Goal: Complete application form: Complete application form

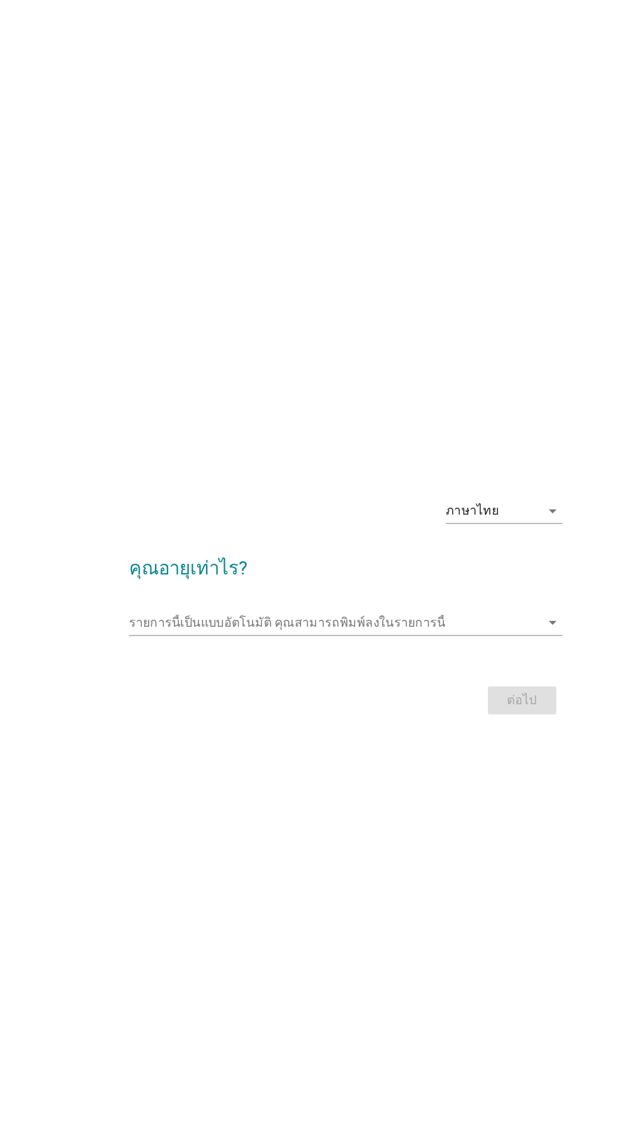
click at [470, 498] on icon "arrow_drop_down" at bounding box center [476, 490] width 15 height 15
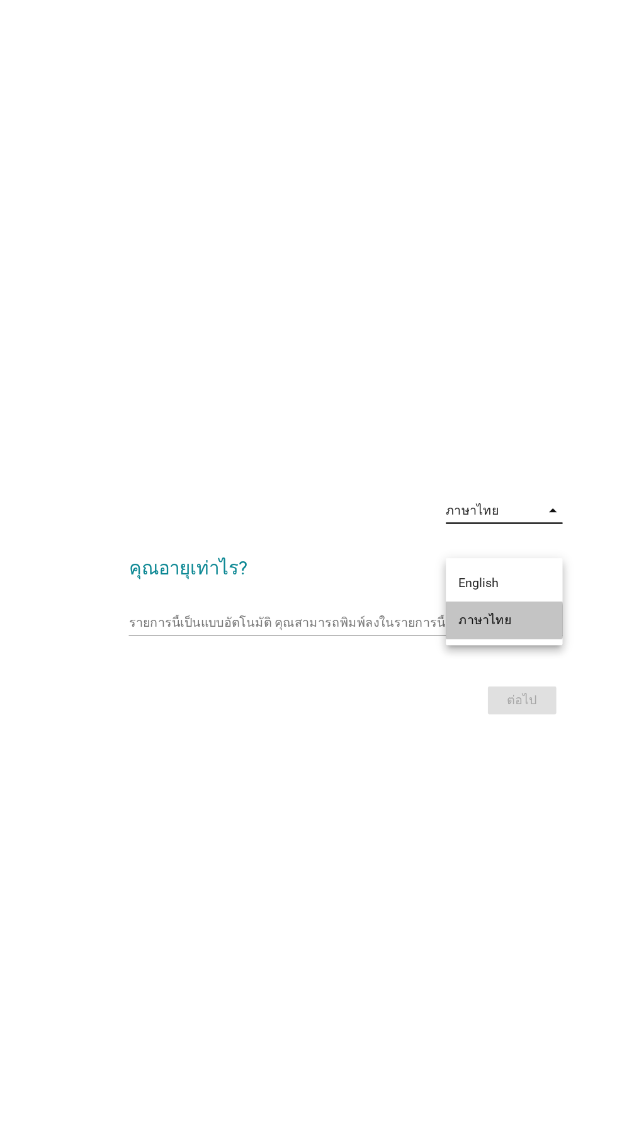
click at [442, 573] on div "ภาษาไทย" at bounding box center [437, 579] width 74 height 15
click at [304, 591] on input "รายการนี้เป็นแบบอัตโนมัติ คุณสามารถพิมพ์ลงในรายการนี้" at bounding box center [299, 581] width 333 height 20
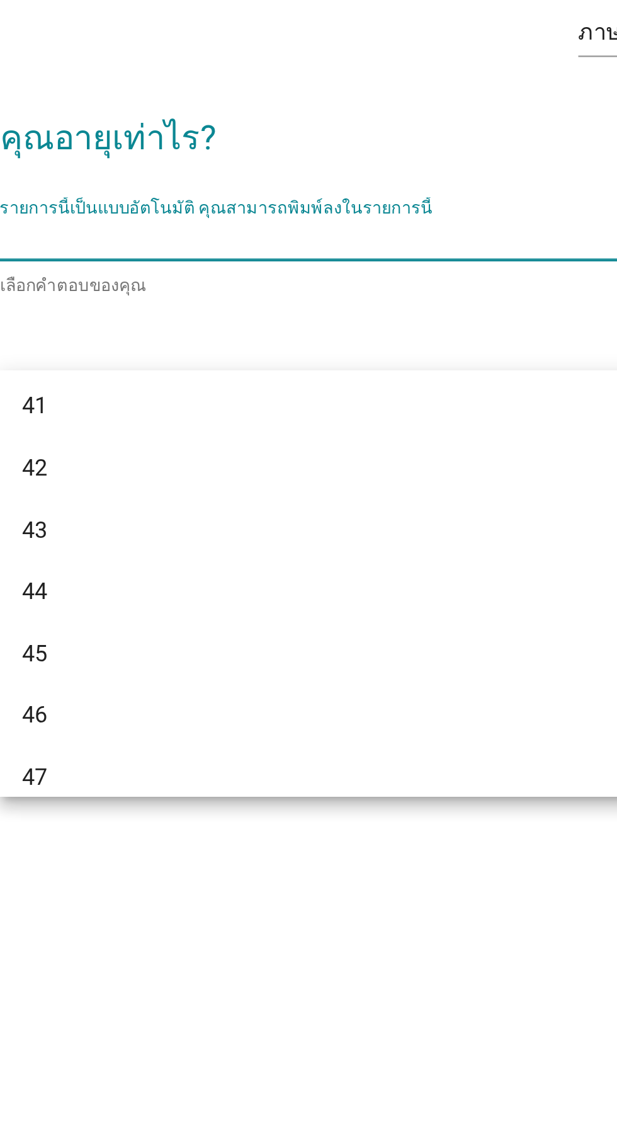
scroll to position [634, 0]
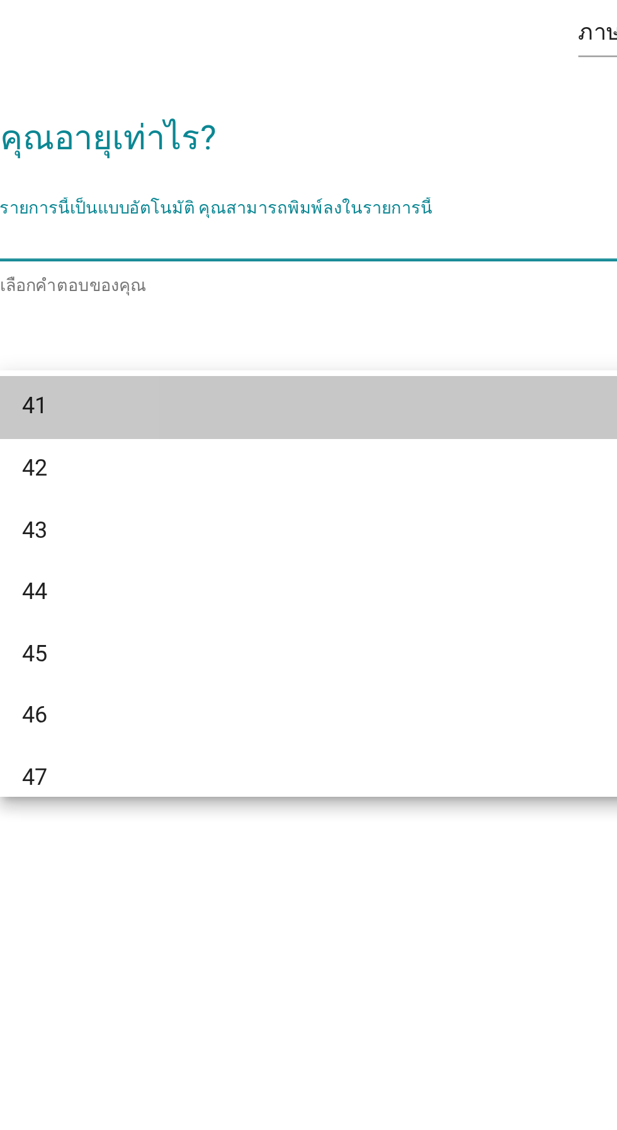
click at [214, 661] on div "41" at bounding box center [294, 654] width 303 height 15
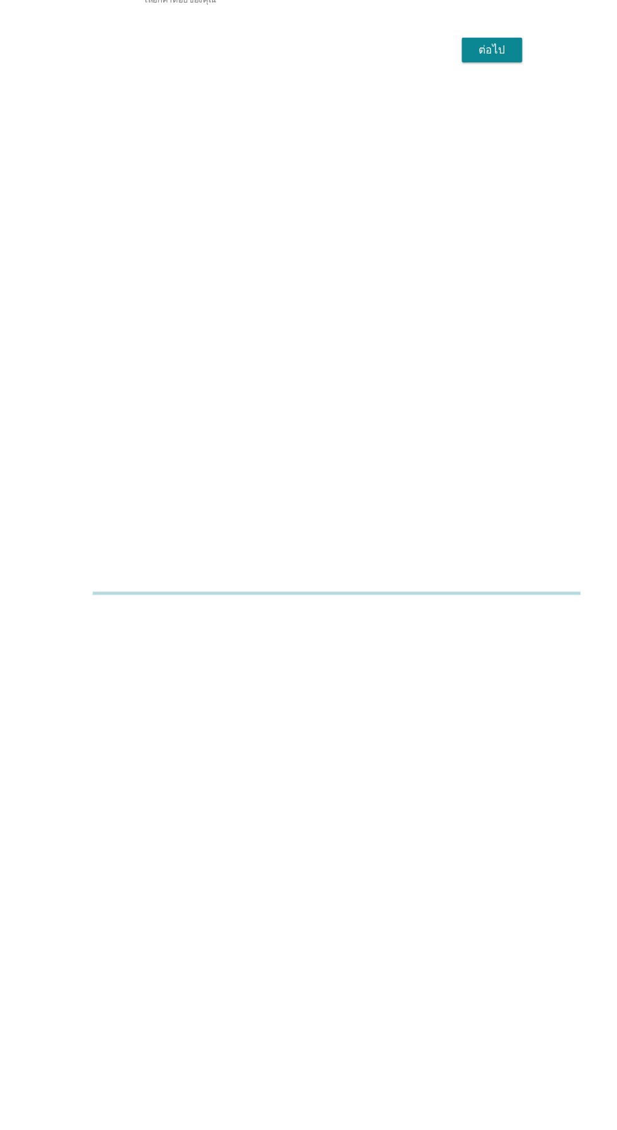
scroll to position [126, 0]
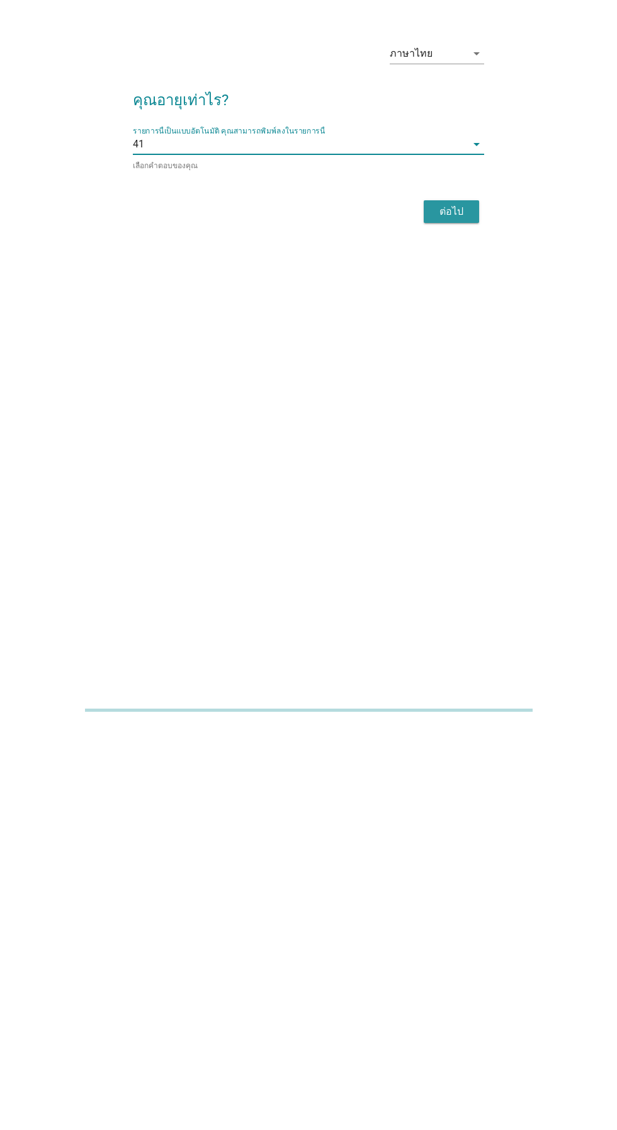
click at [455, 608] on div "ต่อไป" at bounding box center [451, 615] width 35 height 15
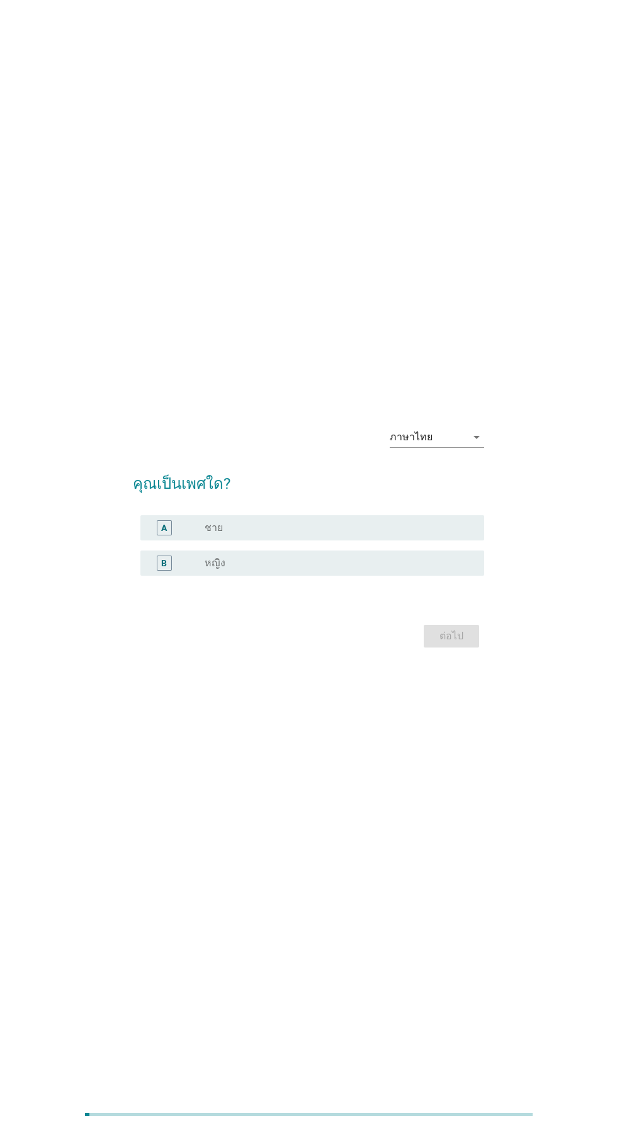
scroll to position [0, 0]
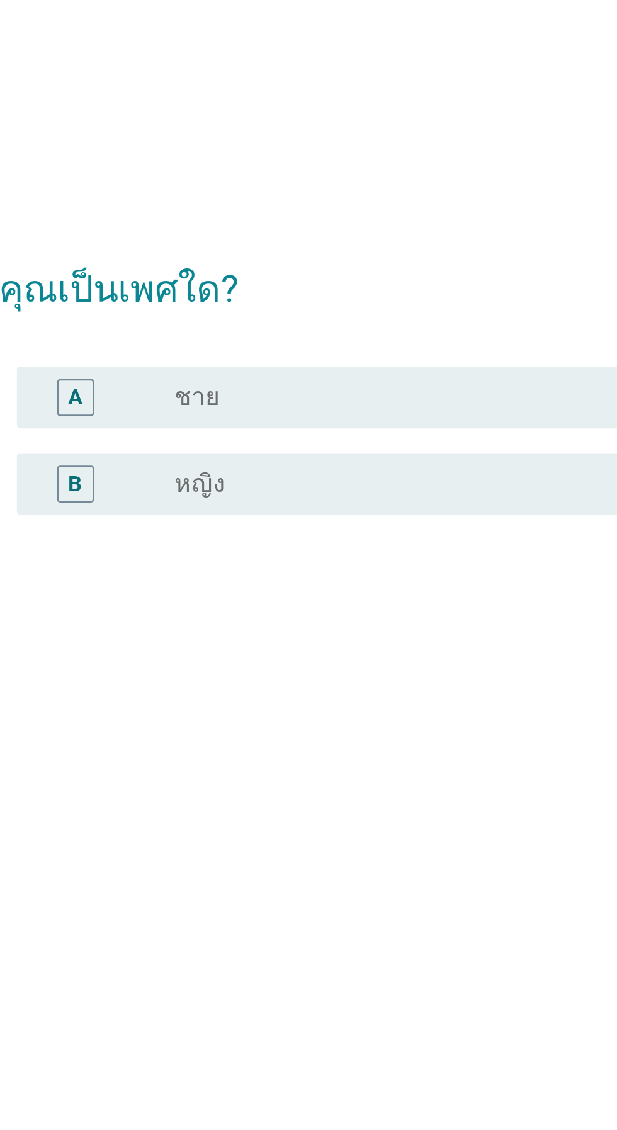
click at [285, 600] on div "radio_button_unchecked หญิง" at bounding box center [335, 594] width 260 height 13
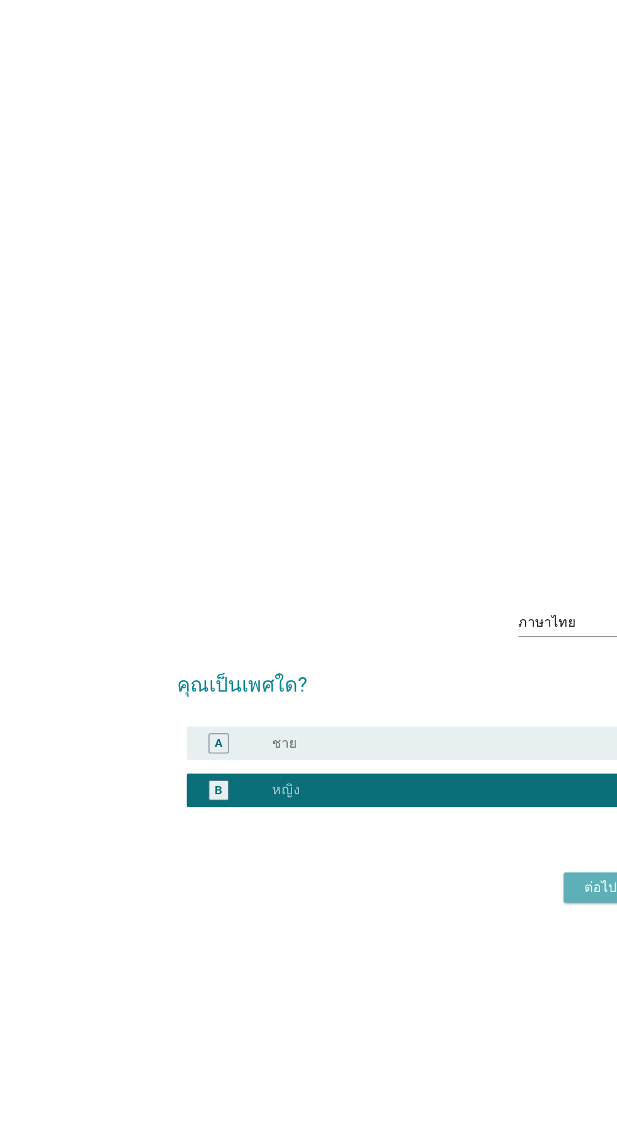
click at [457, 675] on div "ต่อไป" at bounding box center [451, 667] width 35 height 15
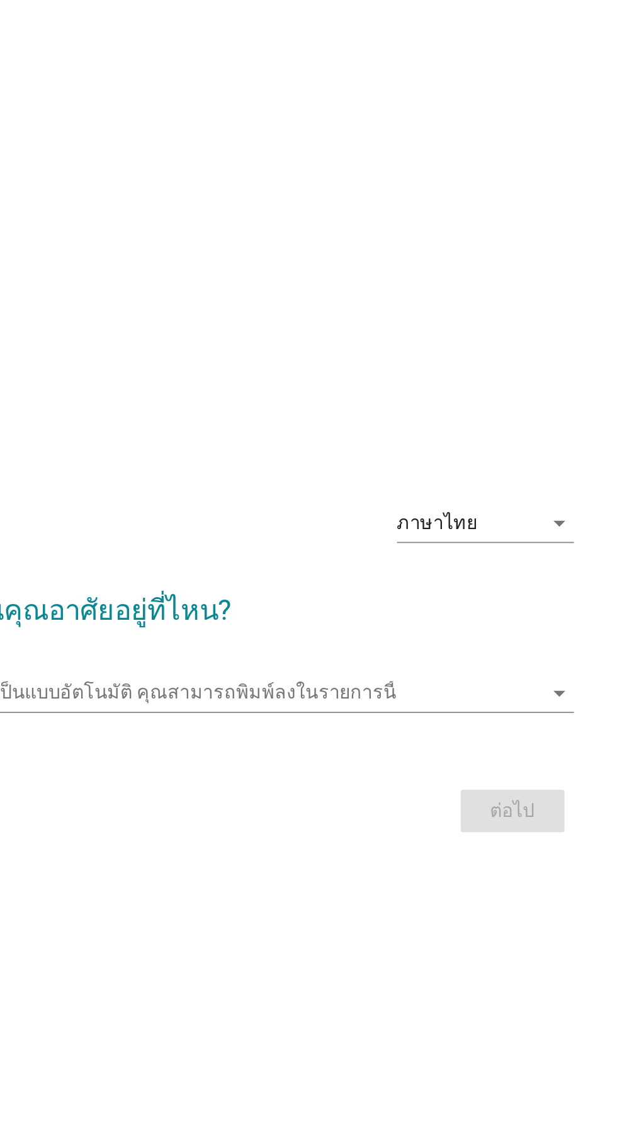
click at [466, 591] on div "รายการนี้เป็นแบบอัตโนมัติ [PERSON_NAME]พิมพ์ลงในรายการนี้ arrow_drop_down" at bounding box center [308, 581] width 351 height 20
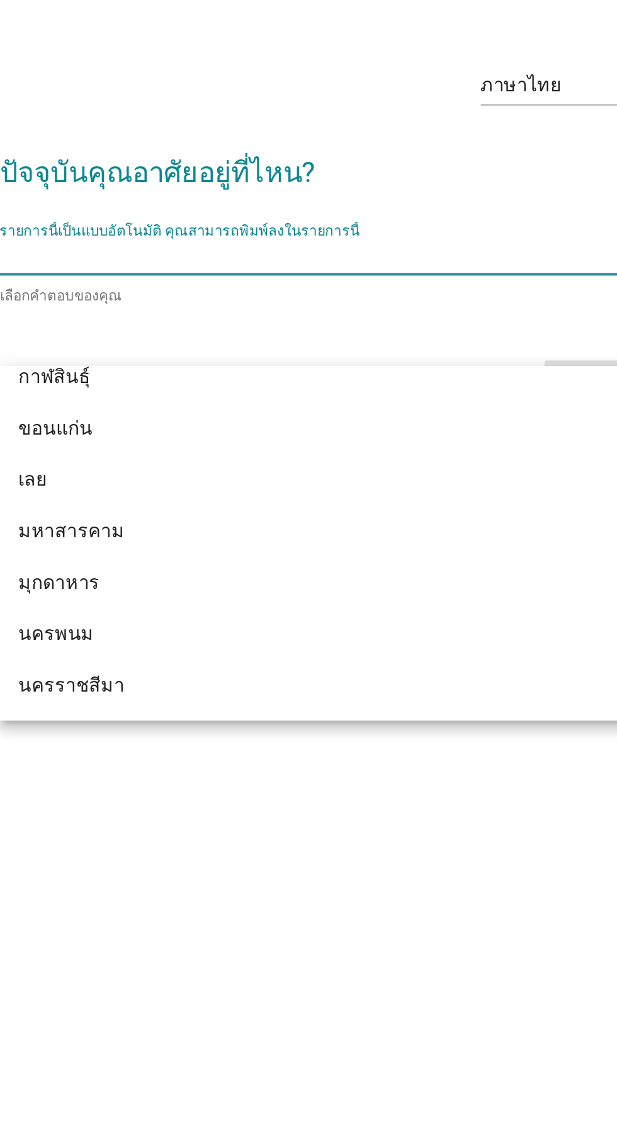
scroll to position [122, 0]
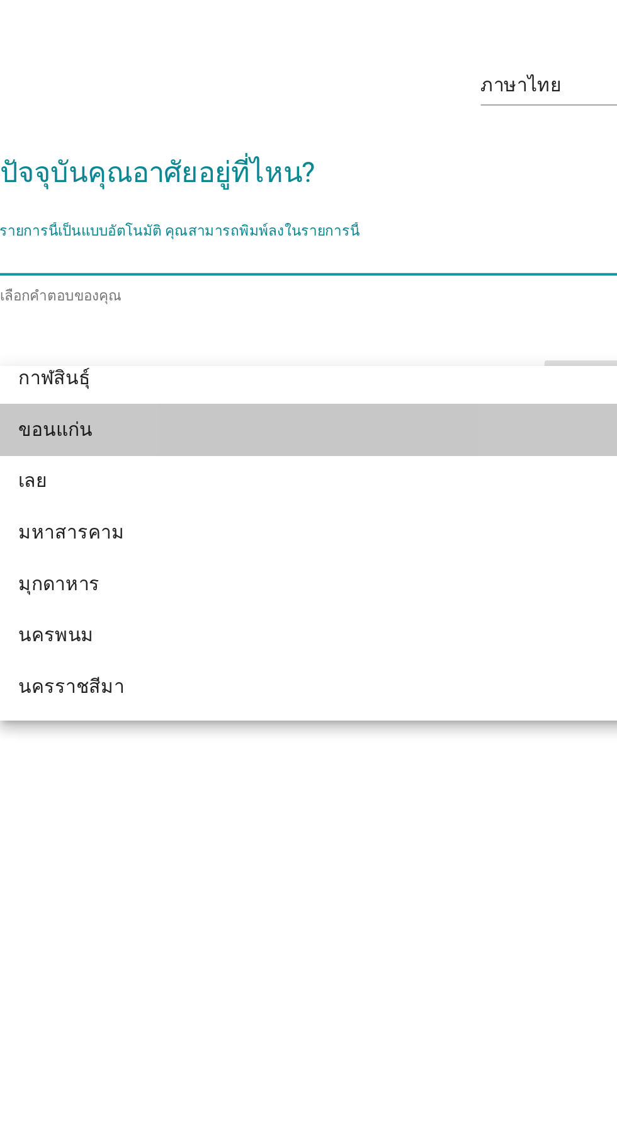
click at [200, 675] on div "ขอนแก่น" at bounding box center [294, 672] width 303 height 15
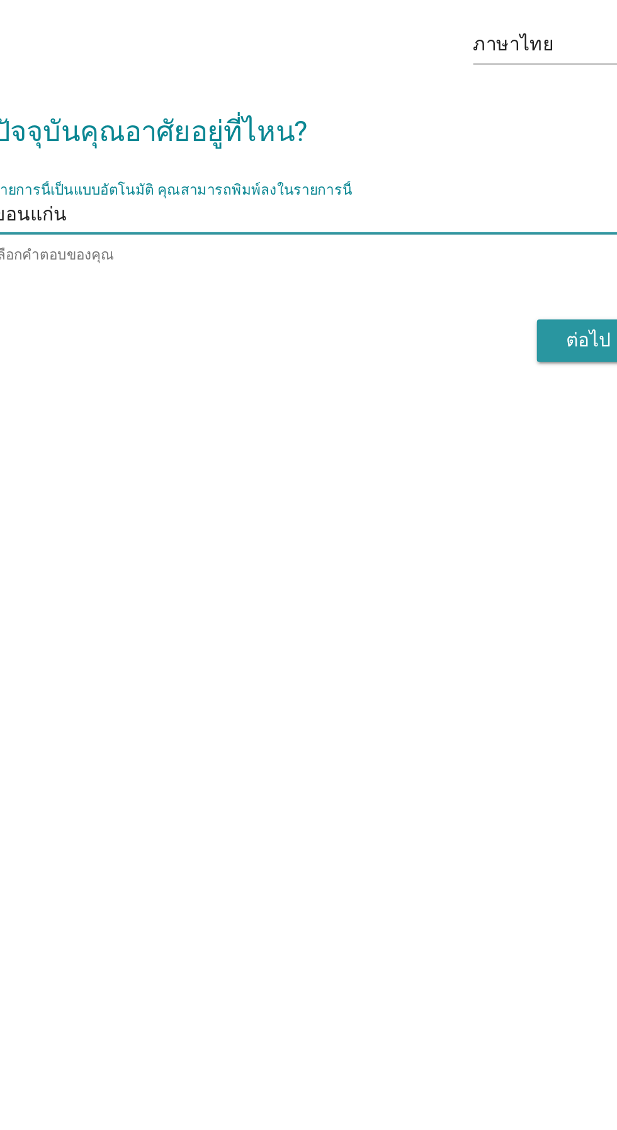
click at [449, 654] on div "ต่อไป" at bounding box center [451, 646] width 35 height 15
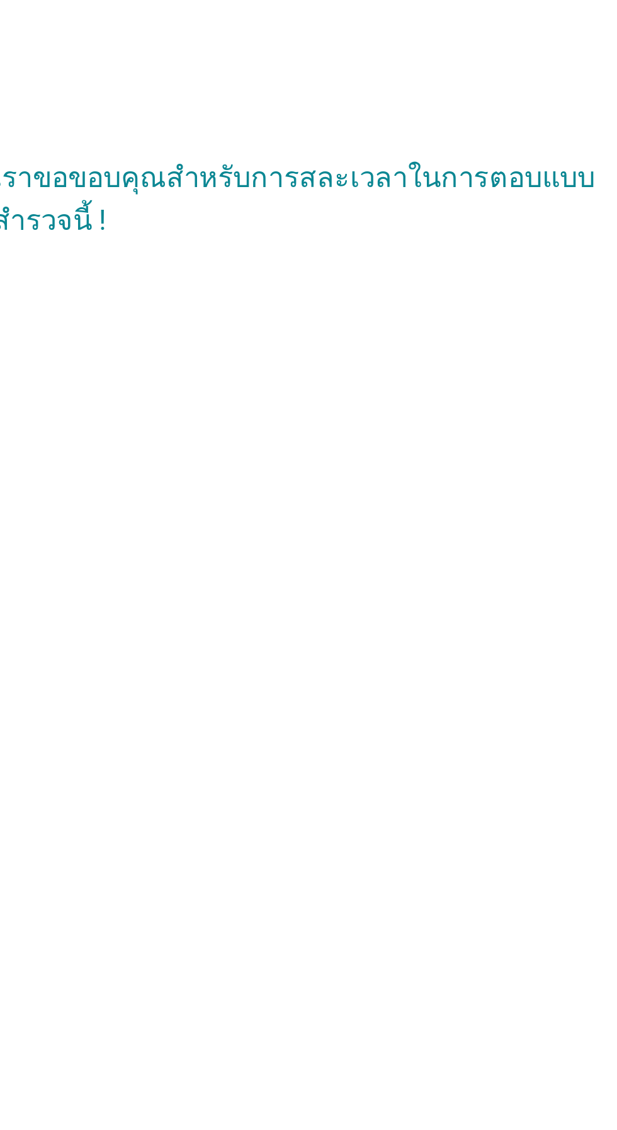
scroll to position [1, 0]
